Goal: Find specific page/section: Find specific page/section

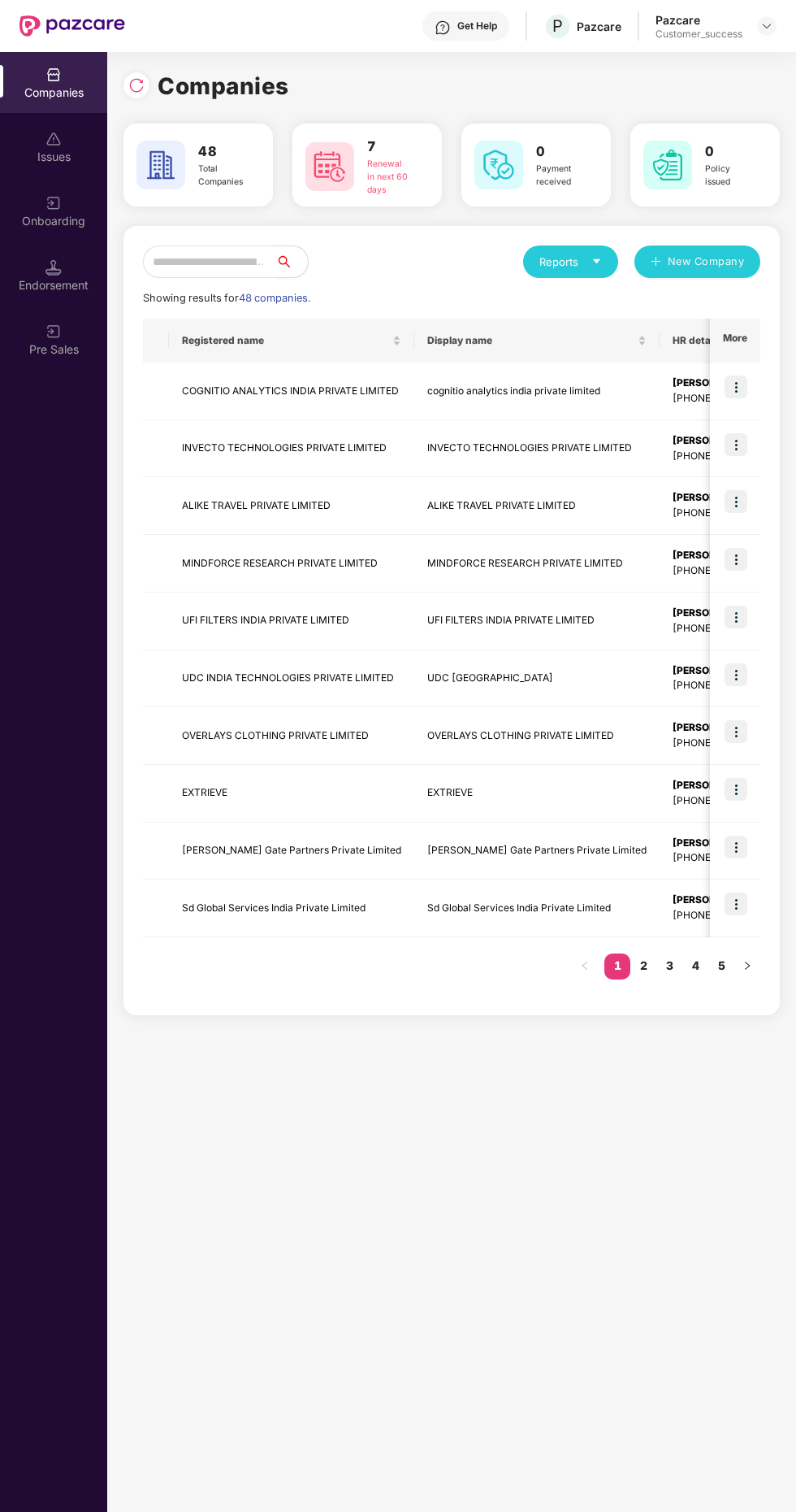
click at [242, 257] on input "text" at bounding box center [209, 262] width 133 height 32
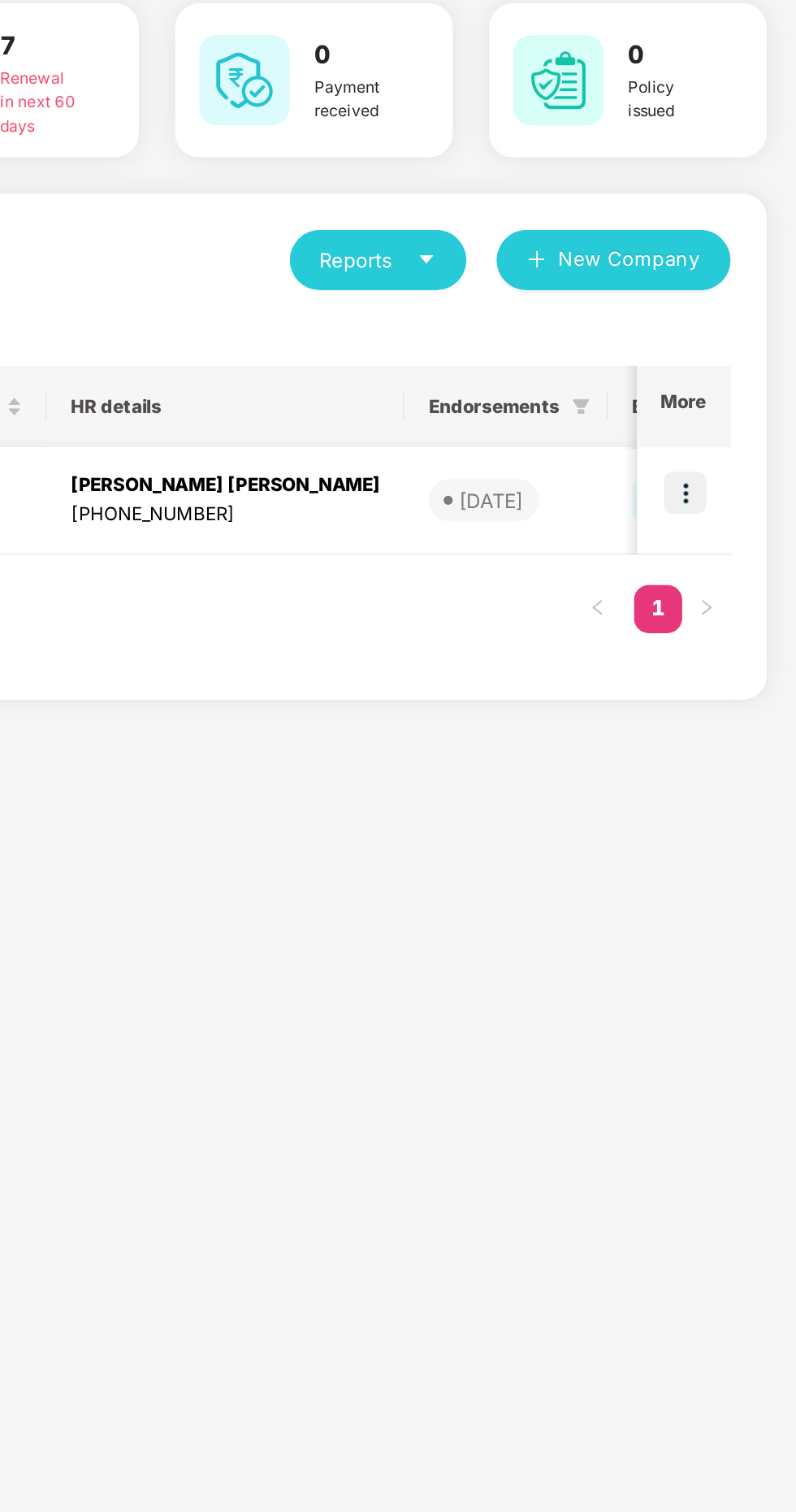
type input "****"
click at [747, 389] on img at bounding box center [737, 387] width 23 height 23
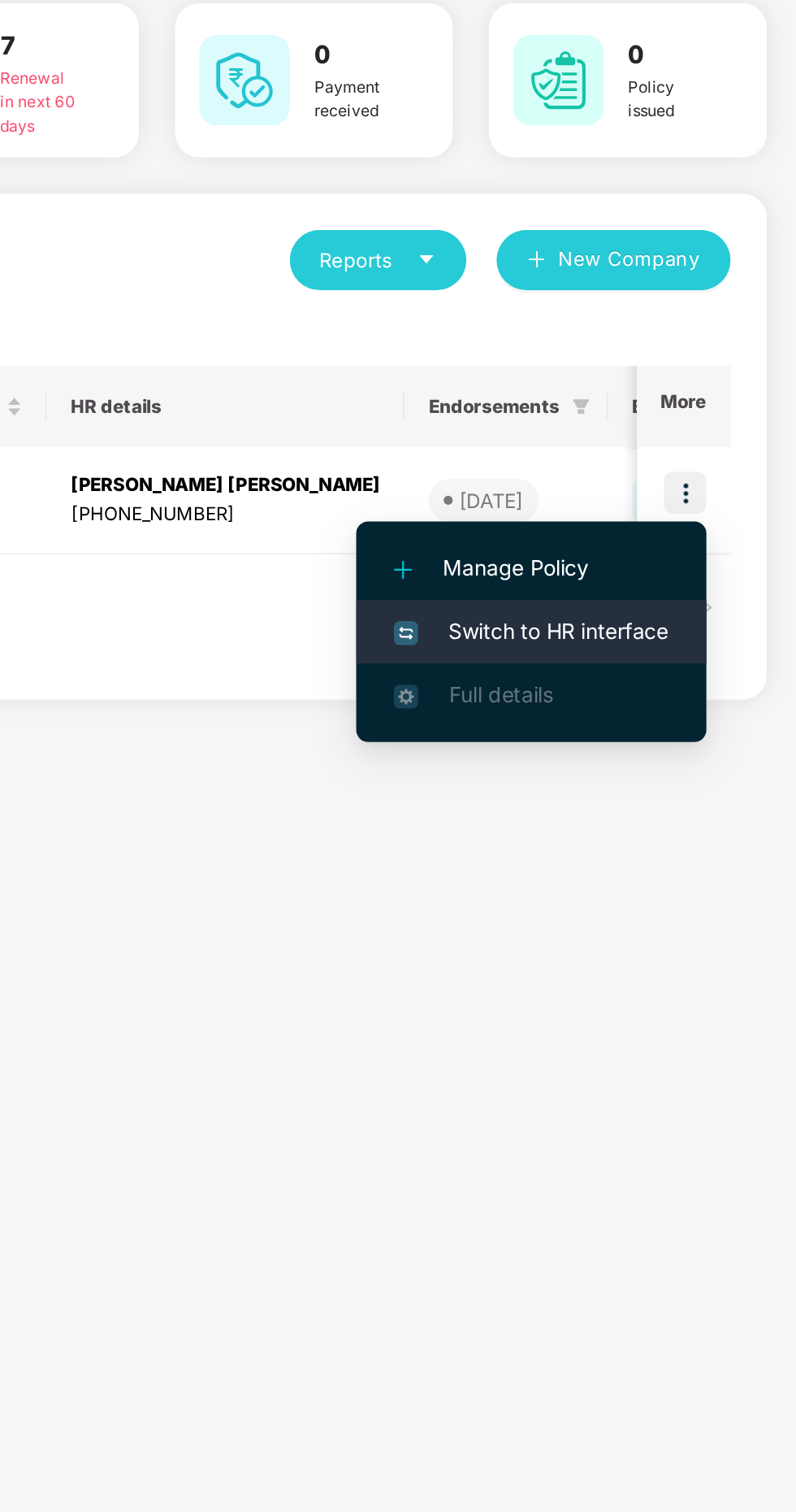
click at [680, 464] on span "Switch to HR interface" at bounding box center [653, 462] width 148 height 18
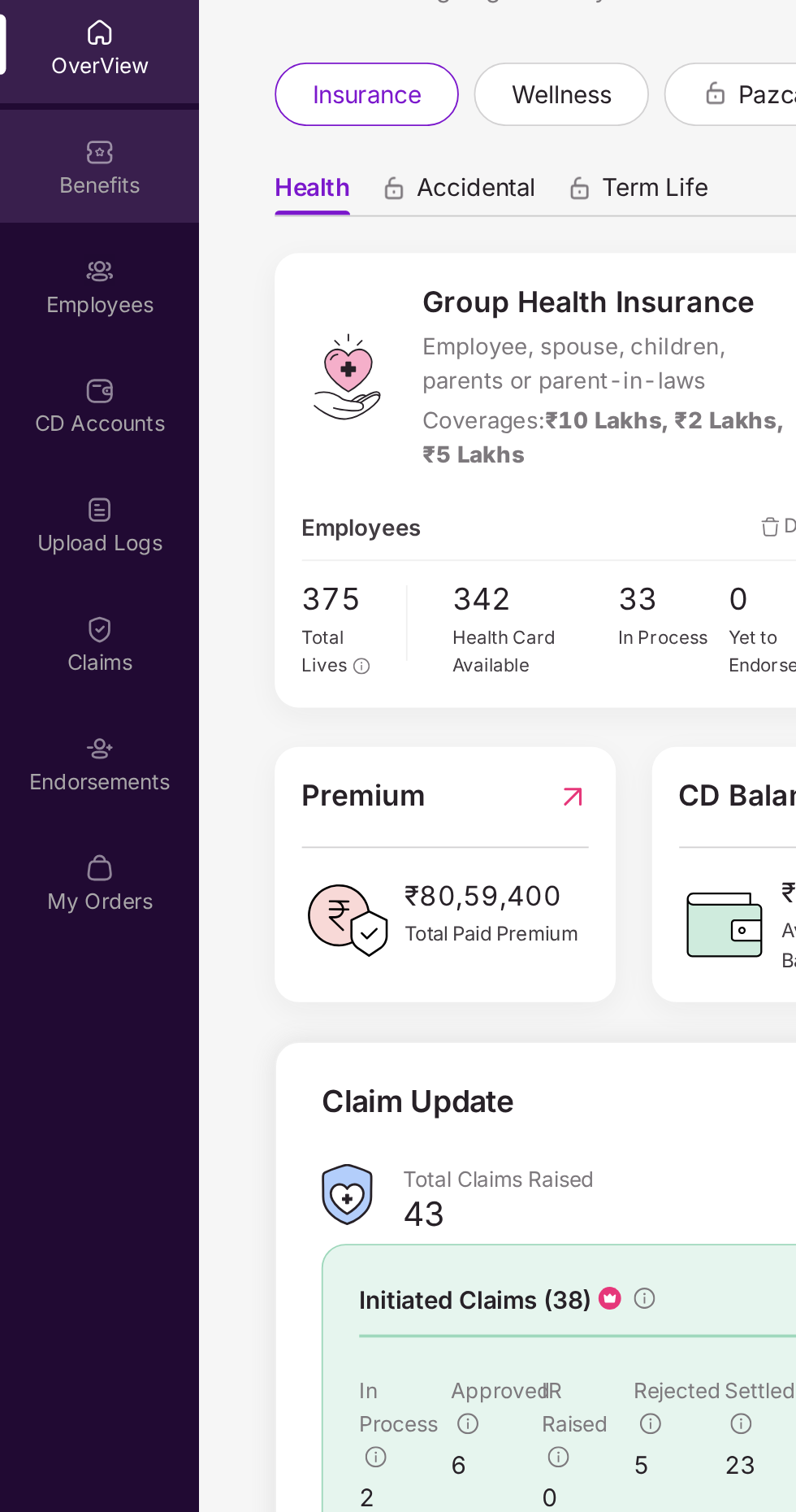
click at [53, 222] on div "Benefits" at bounding box center [54, 221] width 107 height 16
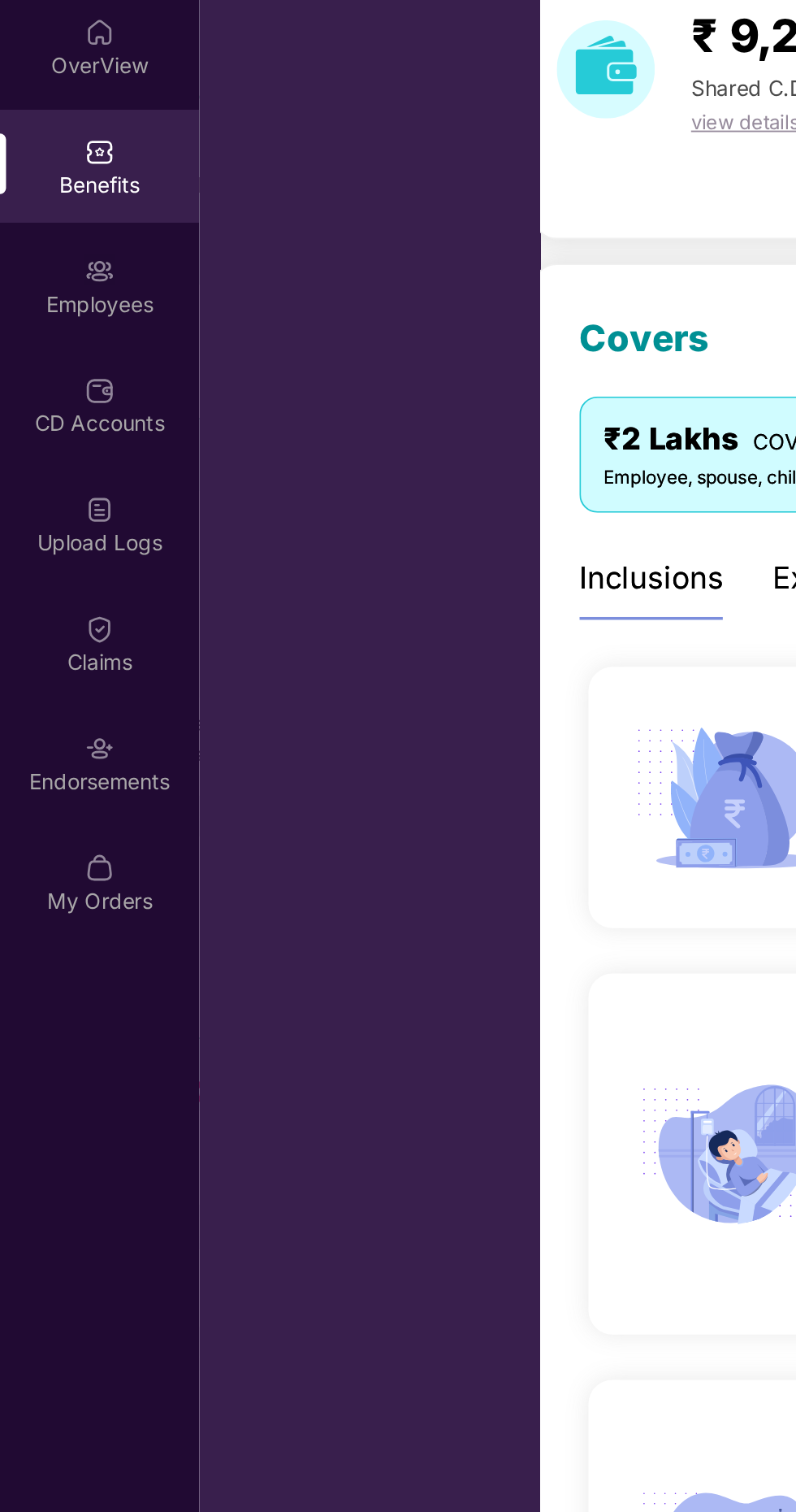
scroll to position [0, 2]
click at [358, 427] on div "Inclusions" at bounding box center [350, 433] width 78 height 25
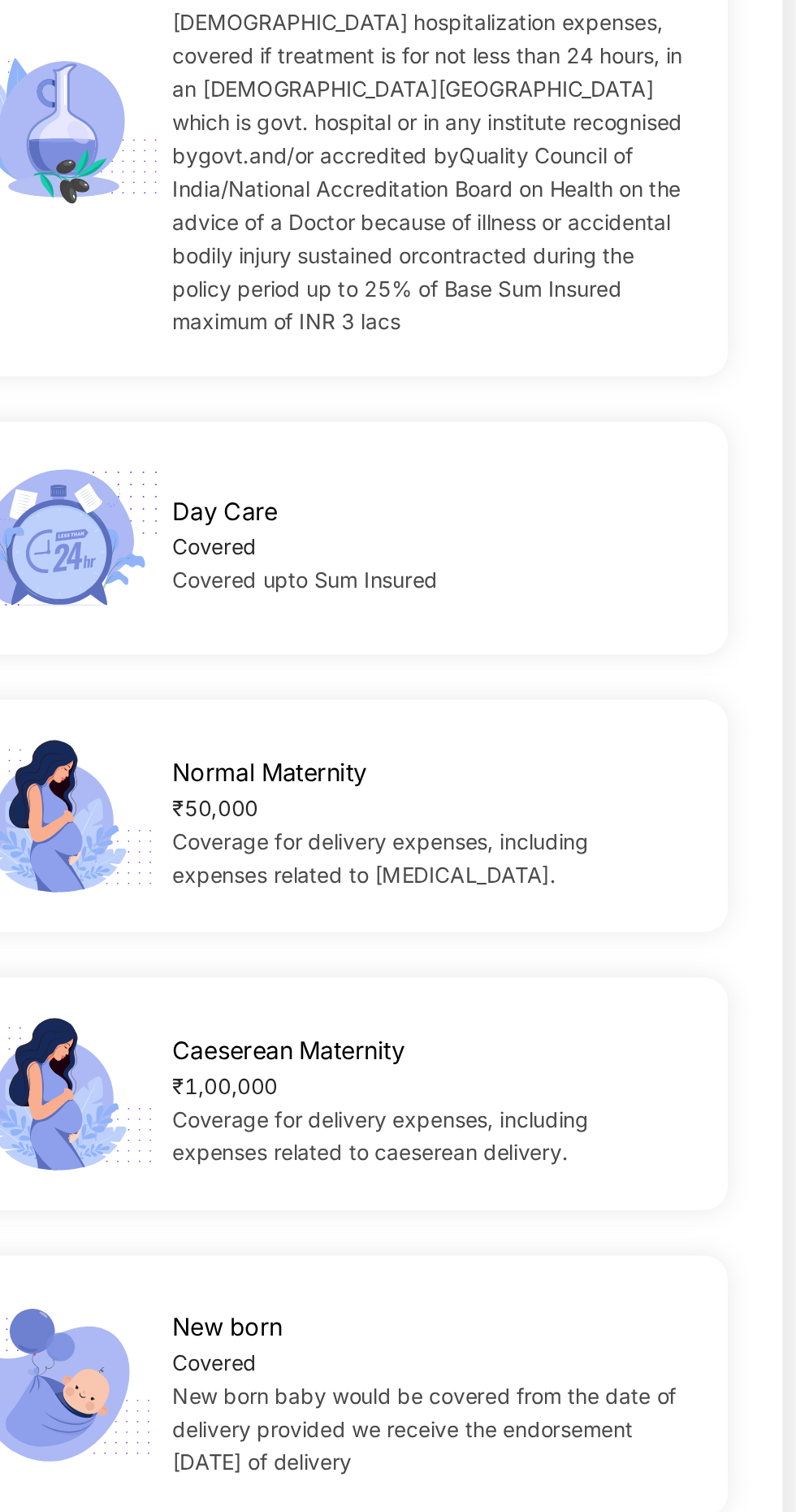
scroll to position [1723, 0]
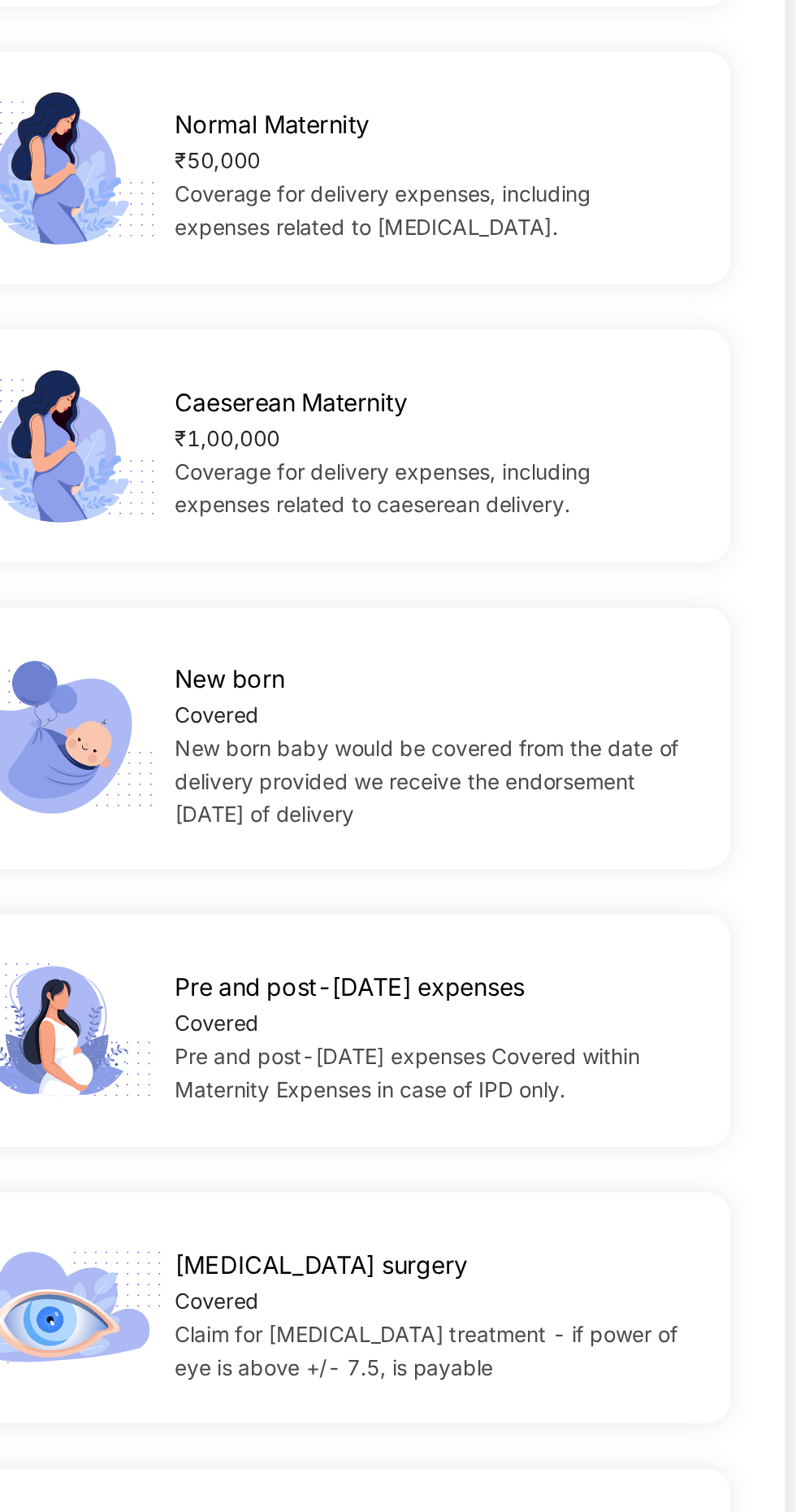
scroll to position [2072, 0]
